Goal: Transaction & Acquisition: Obtain resource

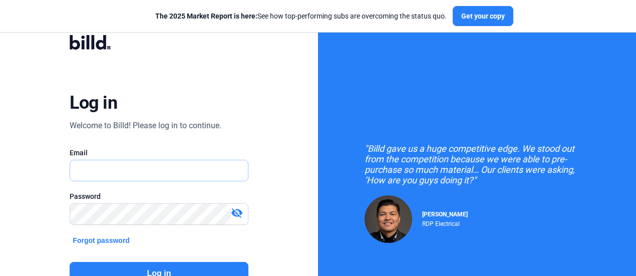
click at [206, 165] on input "text" at bounding box center [158, 170] width 177 height 21
type input "[EMAIL_ADDRESS][DOMAIN_NAME]"
click at [182, 268] on button "Log in" at bounding box center [159, 273] width 178 height 23
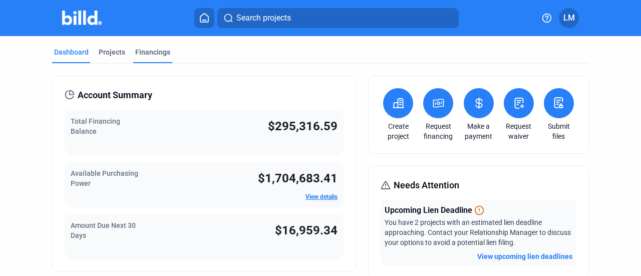
click at [150, 53] on div "Financings" at bounding box center [152, 52] width 35 height 10
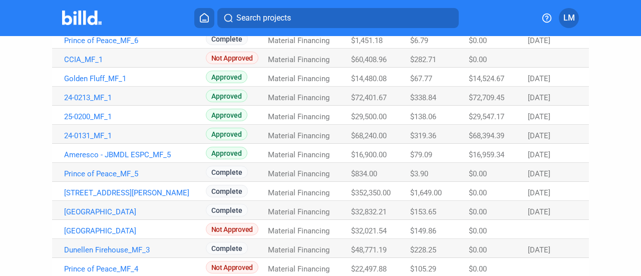
scroll to position [210, 0]
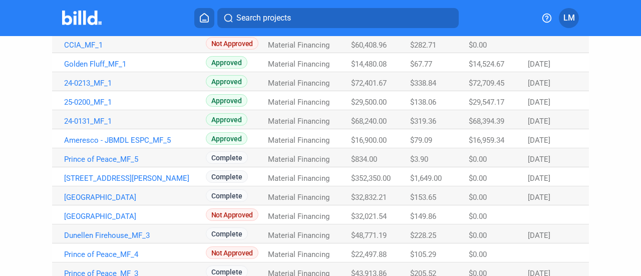
click at [635, 54] on html "We value your privacy We use cookies to enhance your browsing experience, serve…" at bounding box center [320, 138] width 641 height 276
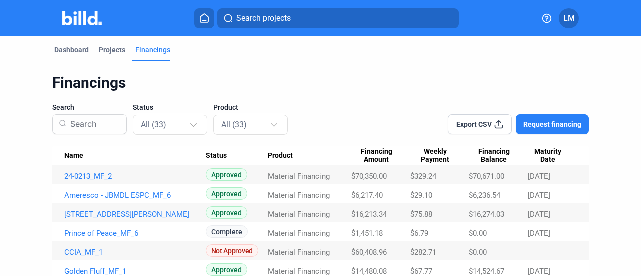
scroll to position [0, 0]
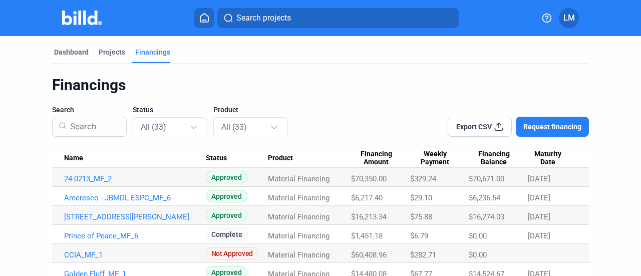
click at [471, 129] on span "Export CSV" at bounding box center [474, 127] width 36 height 10
